Goal: Navigation & Orientation: Find specific page/section

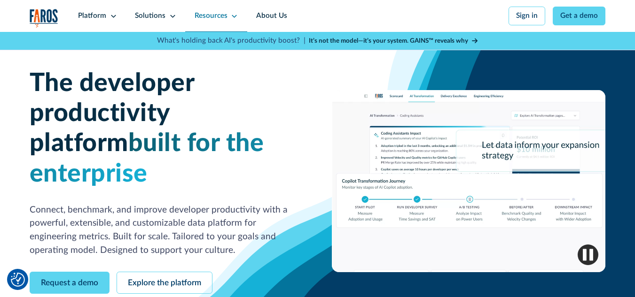
click at [209, 19] on div "Resources" at bounding box center [210, 16] width 33 height 11
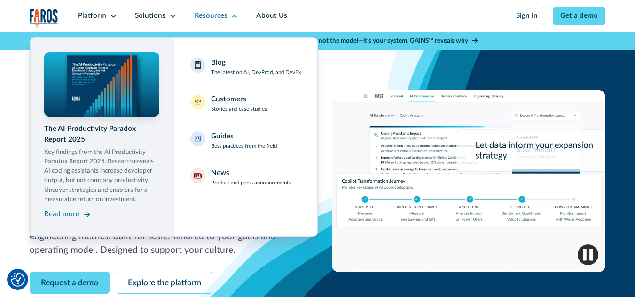
click at [375, 112] on nav "The AI Productivity Paradox Report 2025 Key findings from the AI Productivity P…" at bounding box center [318, 134] width 576 height 205
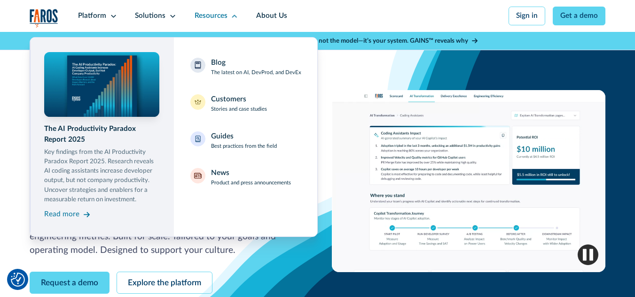
scroll to position [2698, 0]
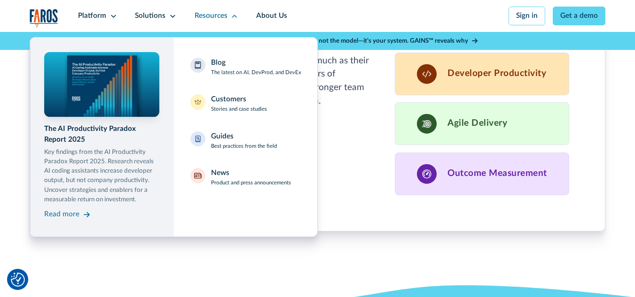
click at [494, 149] on nav "The AI Productivity Paradox Report 2025 Key findings from the AI Productivity P…" at bounding box center [318, 134] width 576 height 205
click at [519, 155] on nav "The AI Productivity Paradox Report 2025 Key findings from the AI Productivity P…" at bounding box center [318, 134] width 576 height 205
click at [217, 19] on div "Resources" at bounding box center [210, 16] width 33 height 11
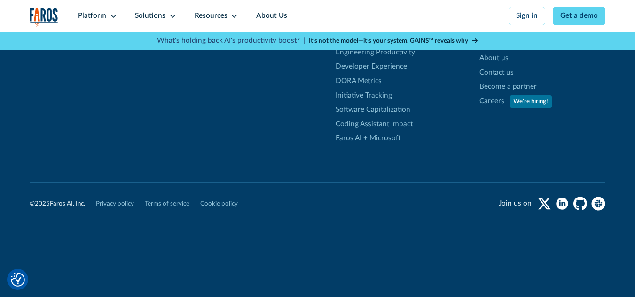
scroll to position [2014, 0]
click at [584, 197] on icon "github" at bounding box center [580, 204] width 14 height 14
click at [565, 202] on icon "linkedin" at bounding box center [563, 204] width 4 height 4
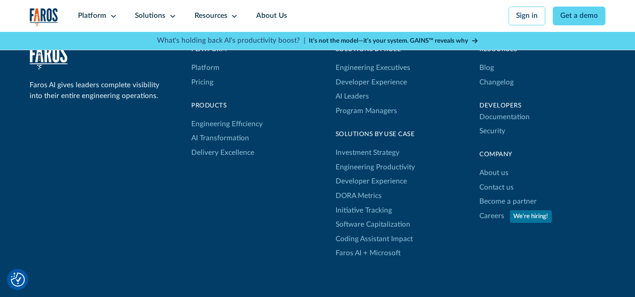
scroll to position [1881, 0]
click at [200, 91] on link "Pricing" at bounding box center [202, 83] width 22 height 15
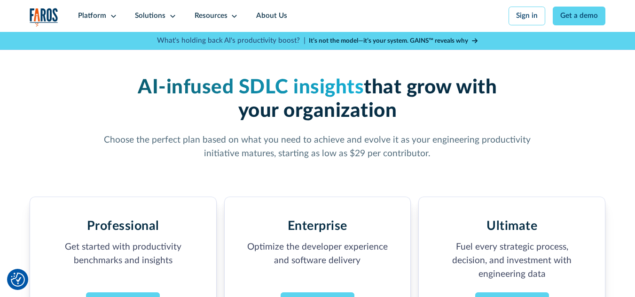
click at [31, 13] on img "home" at bounding box center [44, 17] width 29 height 19
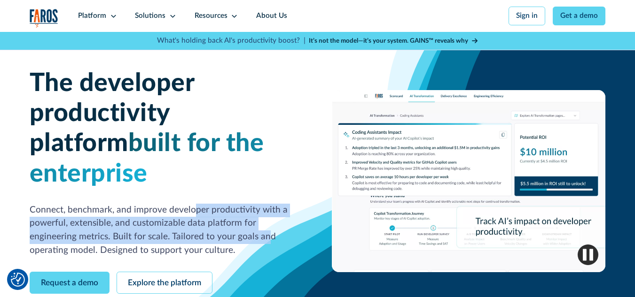
drag, startPoint x: 192, startPoint y: 186, endPoint x: 217, endPoint y: 208, distance: 33.3
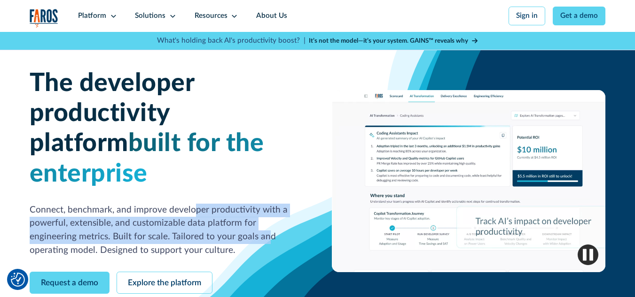
click at [217, 208] on p "Connect, benchmark, and improve developer productivity with a powerful, extensi…" at bounding box center [166, 231] width 273 height 54
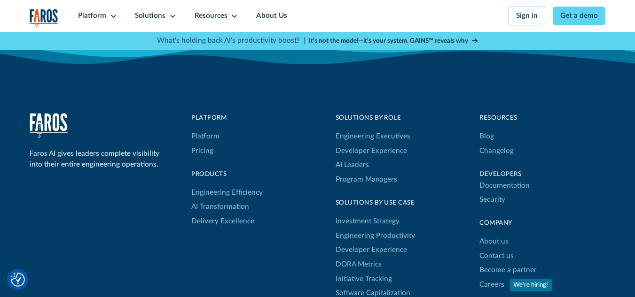
scroll to position [2973, 0]
